Goal: Check status: Check status

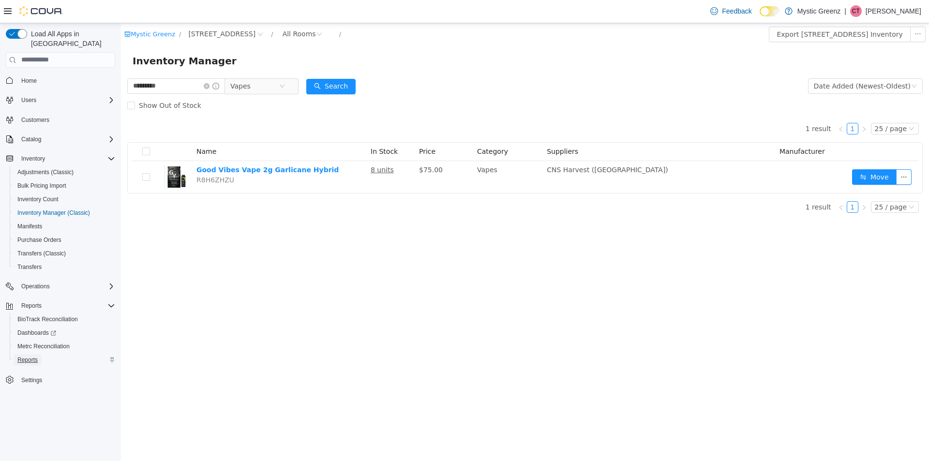
click at [33, 356] on span "Reports" at bounding box center [27, 360] width 20 height 8
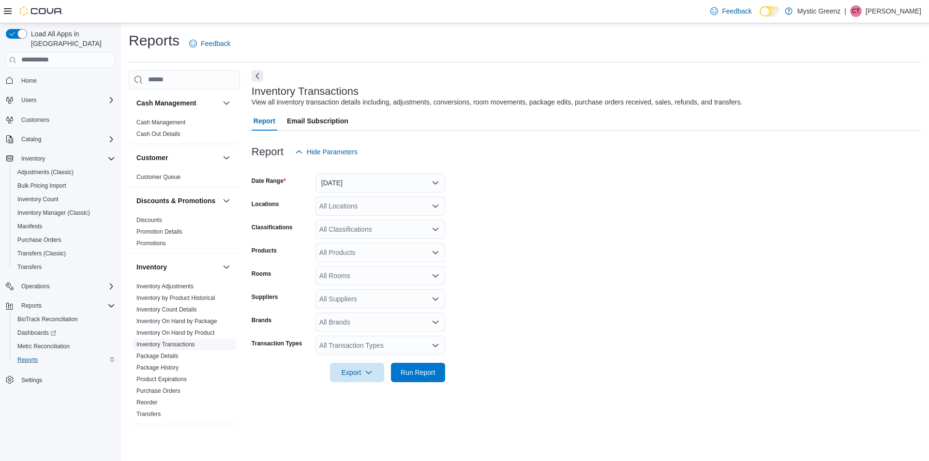
click at [183, 348] on link "Inventory Transactions" at bounding box center [165, 344] width 59 height 7
click at [357, 184] on button "[DATE]" at bounding box center [381, 182] width 130 height 19
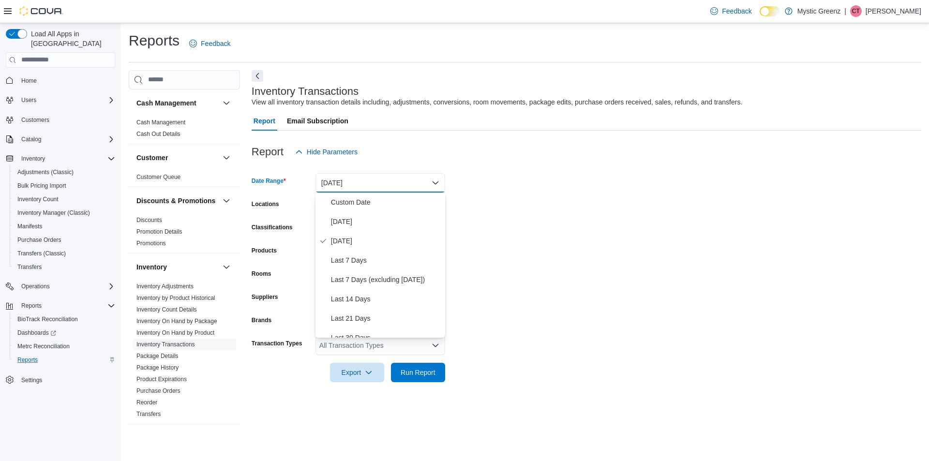
click at [578, 155] on div "Report Hide Parameters" at bounding box center [587, 151] width 670 height 19
